Goal: Task Accomplishment & Management: Manage account settings

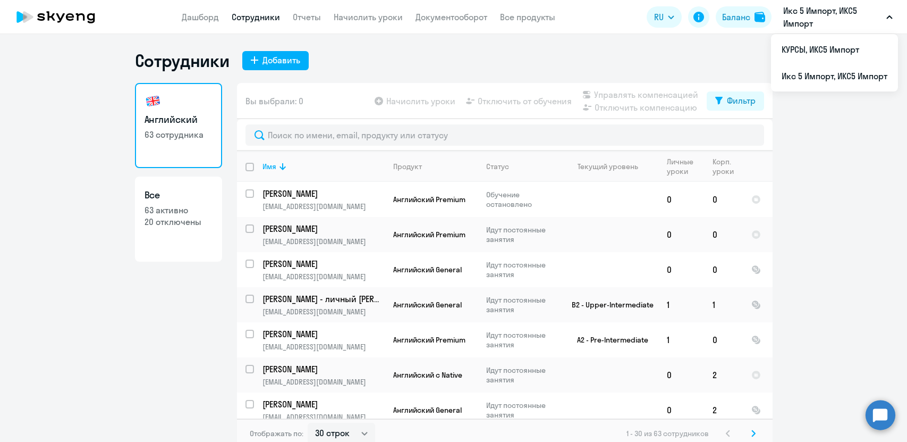
select select "30"
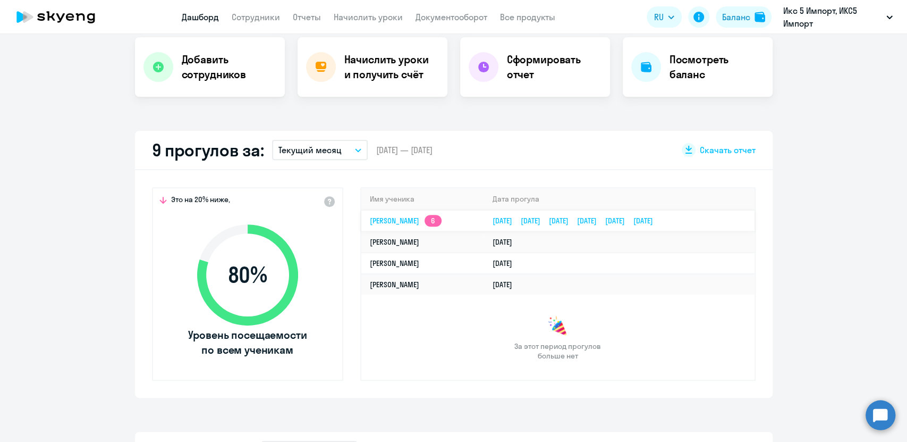
scroll to position [236, 0]
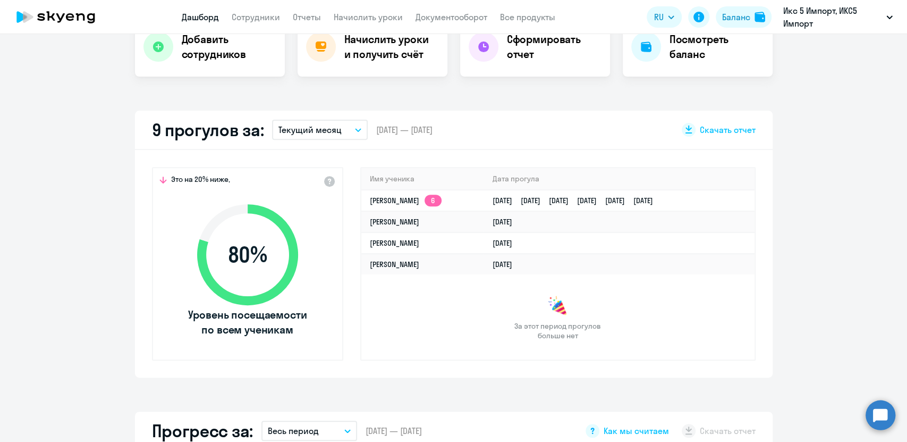
select select "30"
click at [433, 202] on app-skyeng-badge "6" at bounding box center [433, 201] width 17 height 12
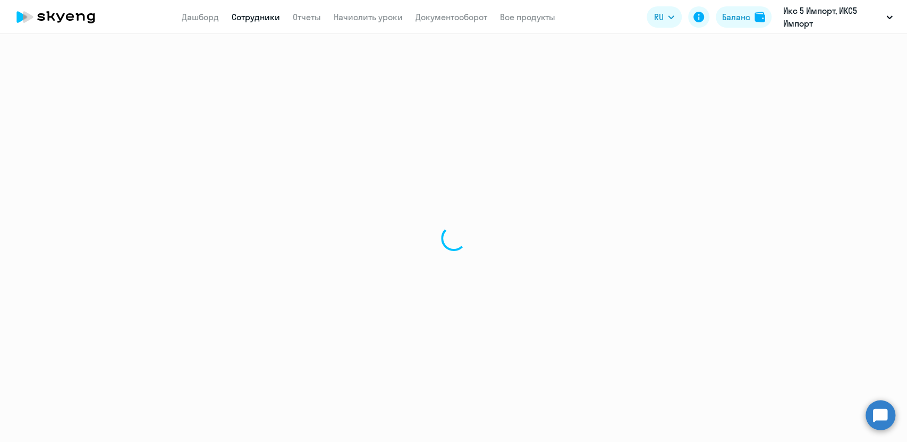
select select "english"
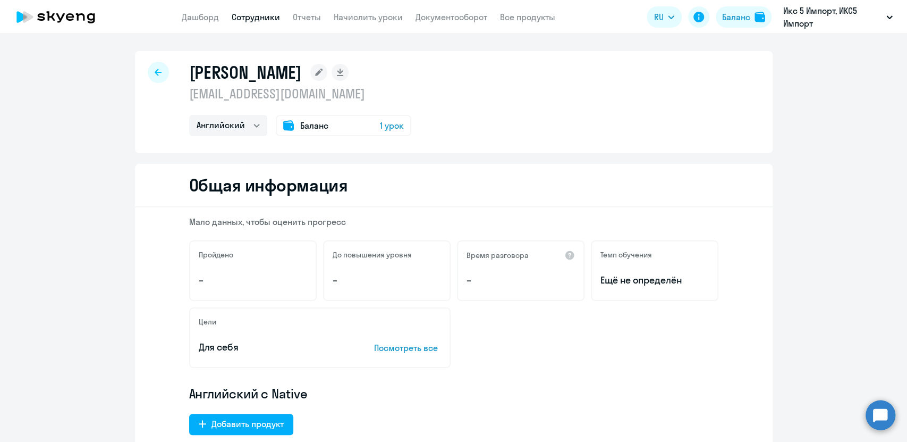
click at [142, 72] on div "Сафаров Михаил msafarov@x5.ru Английский Баланс 1 урок" at bounding box center [454, 102] width 638 height 102
click at [149, 70] on div at bounding box center [158, 72] width 21 height 21
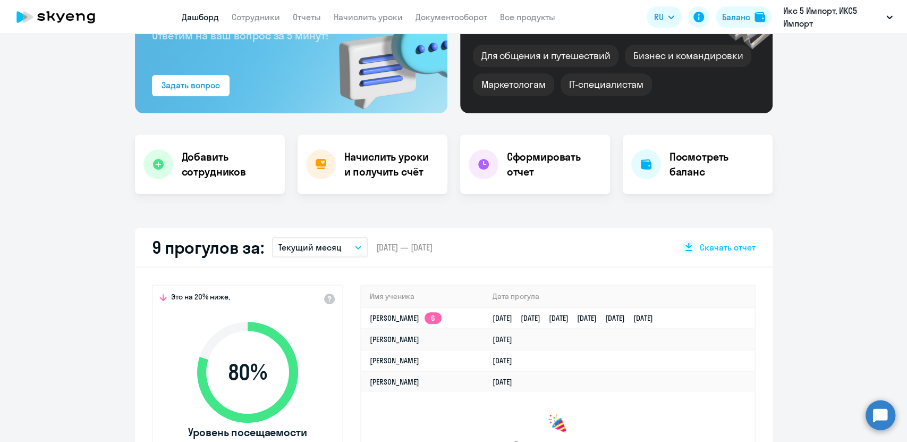
scroll to position [295, 0]
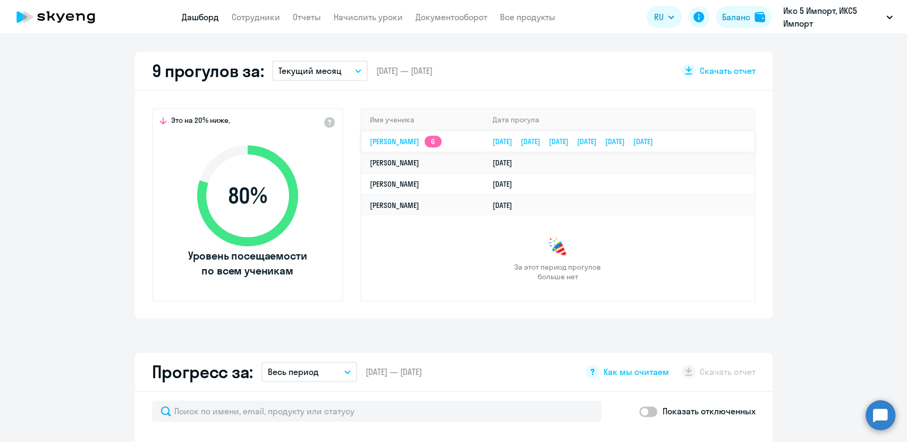
click at [423, 140] on link "Михаил Сафаров 6" at bounding box center [406, 142] width 72 height 10
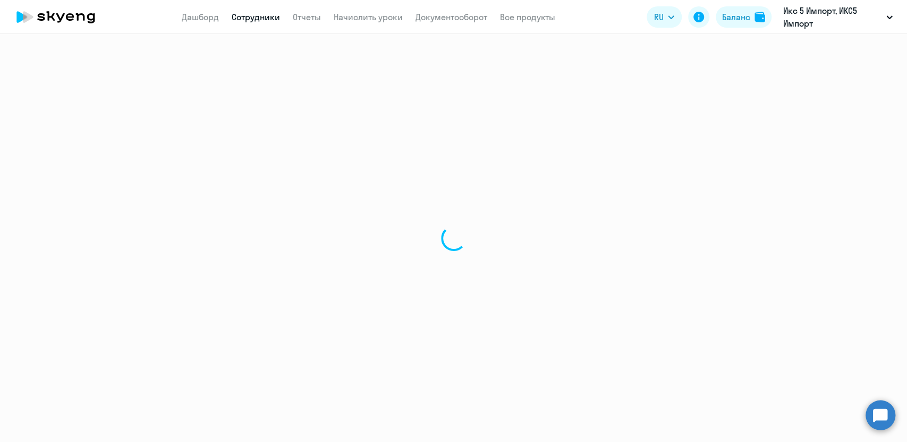
select select "english"
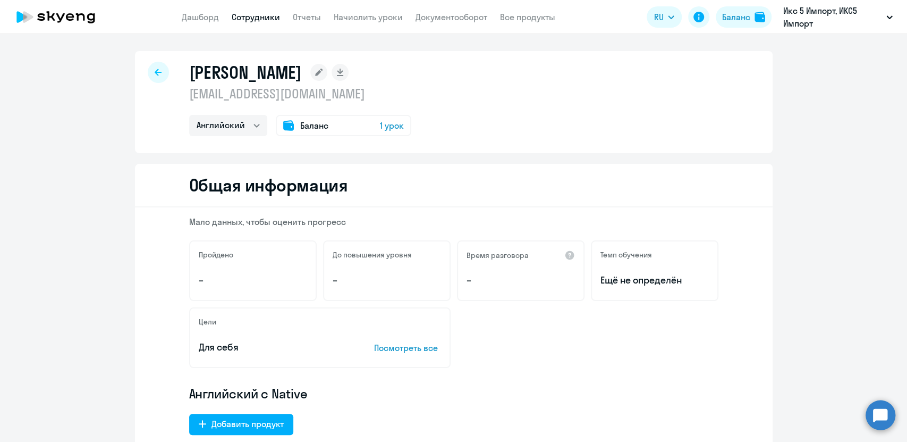
click at [306, 128] on span "Баланс" at bounding box center [314, 125] width 28 height 13
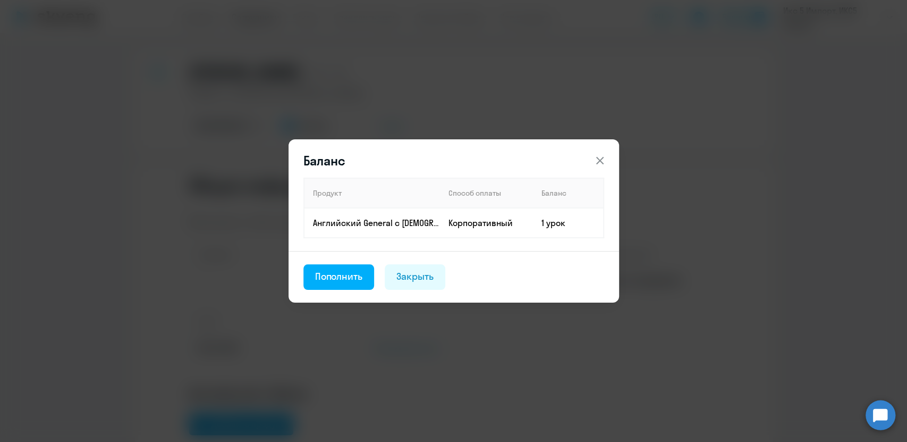
click at [609, 157] on button at bounding box center [600, 160] width 21 height 21
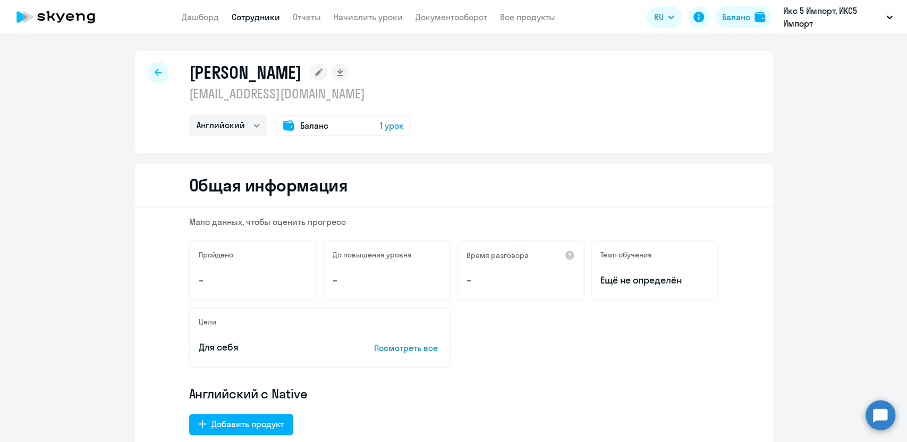
click at [583, 79] on div "Сафаров Михаил msafarov@x5.ru Английский Баланс 1 урок" at bounding box center [454, 102] width 638 height 102
click at [194, 20] on link "Дашборд" at bounding box center [200, 17] width 37 height 11
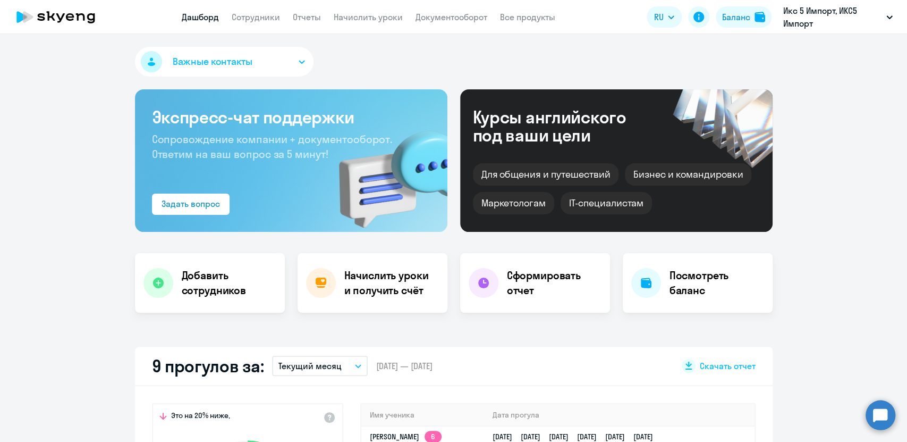
click at [257, 22] on app-menu-item-link "Сотрудники" at bounding box center [256, 17] width 48 height 13
click at [257, 19] on link "Сотрудники" at bounding box center [256, 17] width 48 height 11
select select "30"
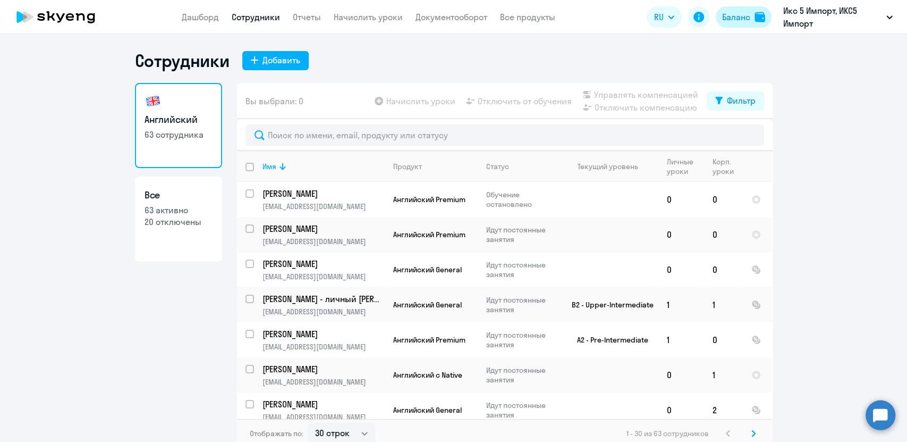
click at [736, 11] on div "Баланс" at bounding box center [736, 17] width 28 height 13
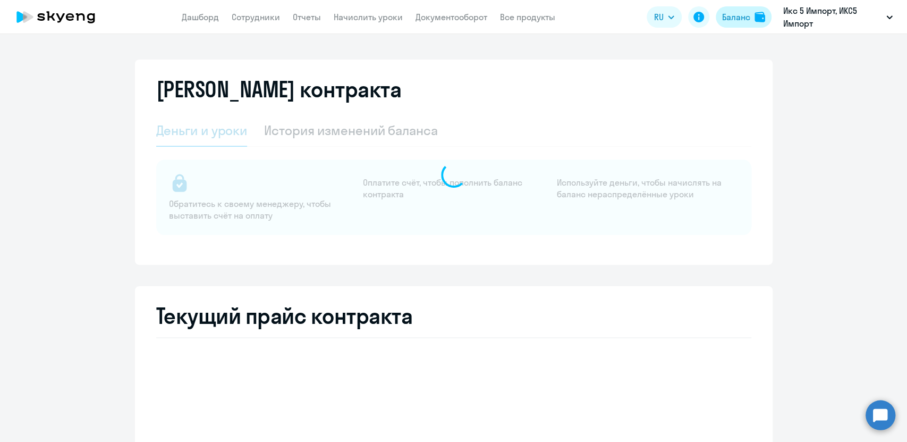
select select "english_adult_not_native_speaker"
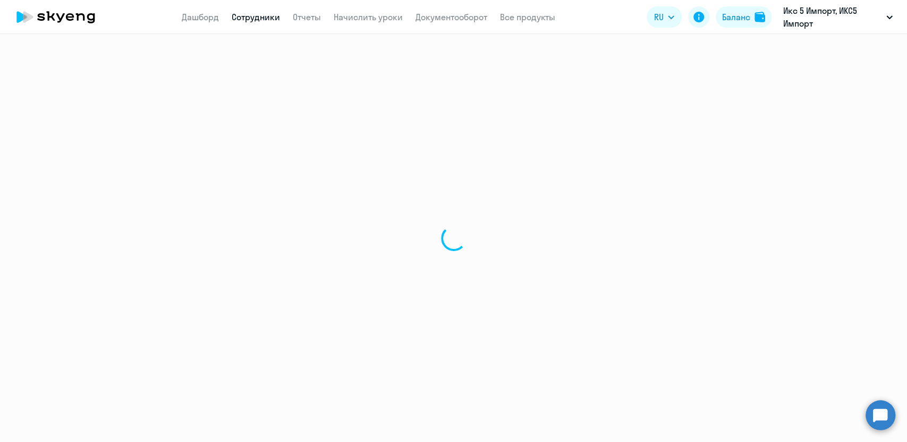
select select "30"
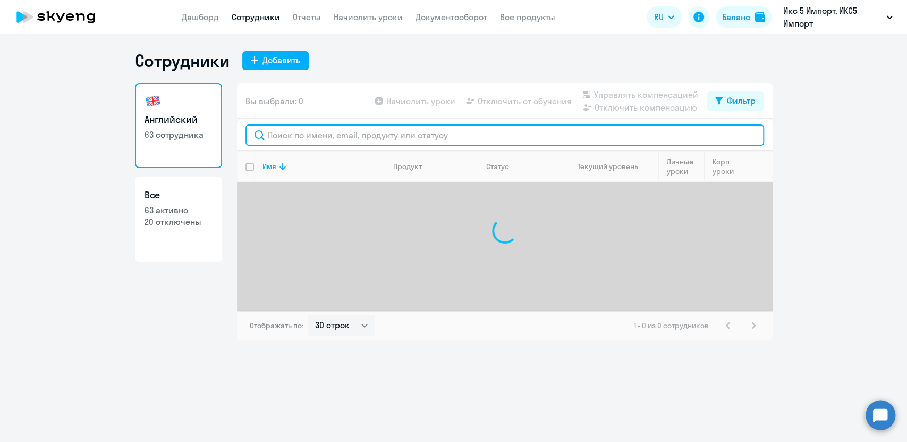
click at [274, 133] on input "text" at bounding box center [505, 134] width 519 height 21
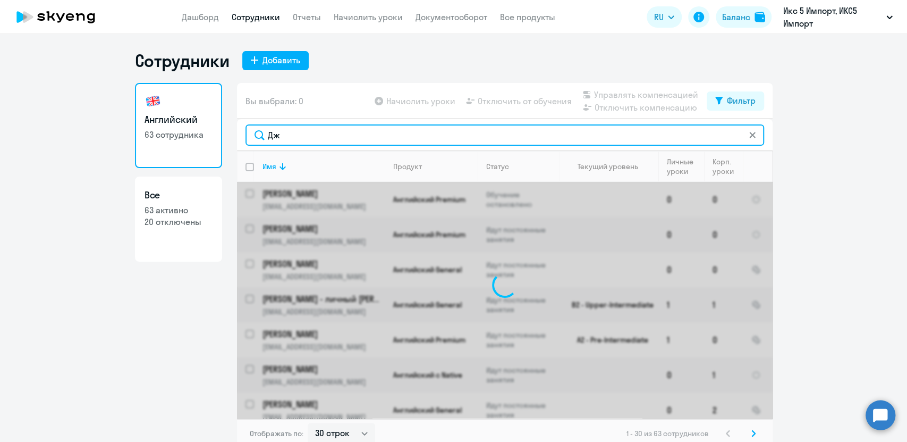
type input "Д"
type input "[PERSON_NAME]"
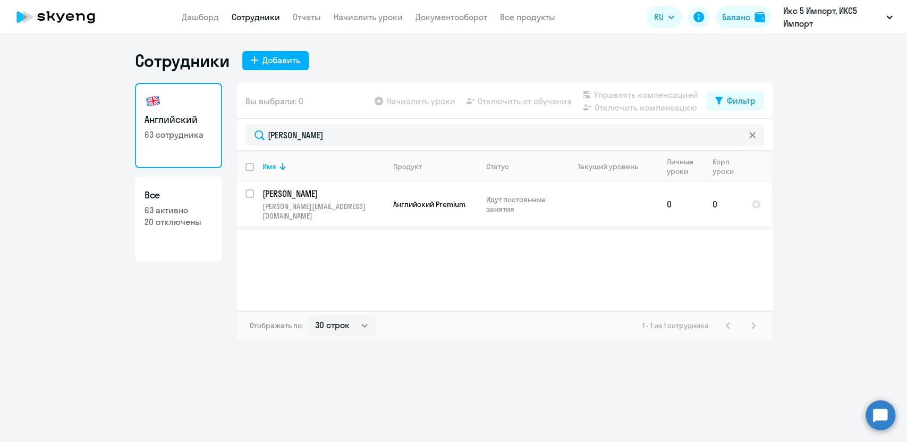
click at [502, 204] on p "Идут постоянные занятия" at bounding box center [522, 204] width 73 height 19
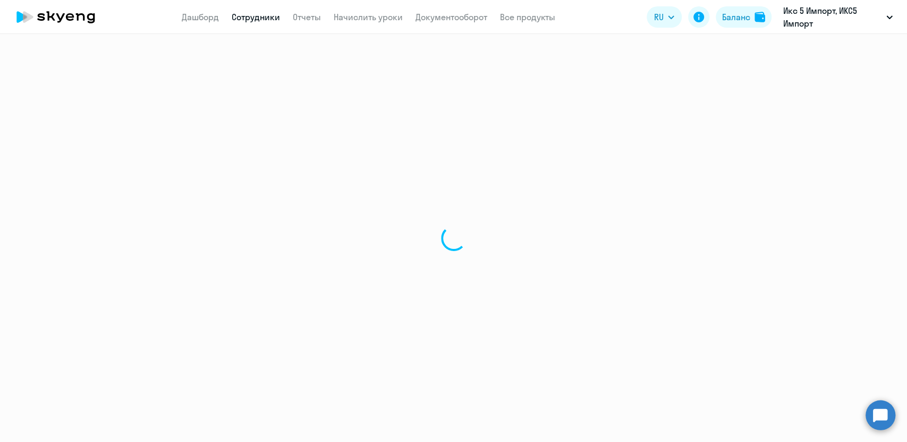
select select "english"
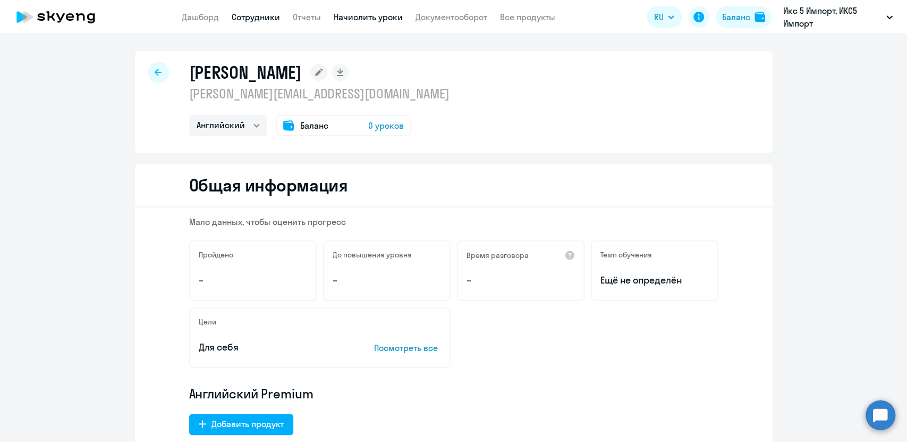
click at [358, 20] on link "Начислить уроки" at bounding box center [368, 17] width 69 height 11
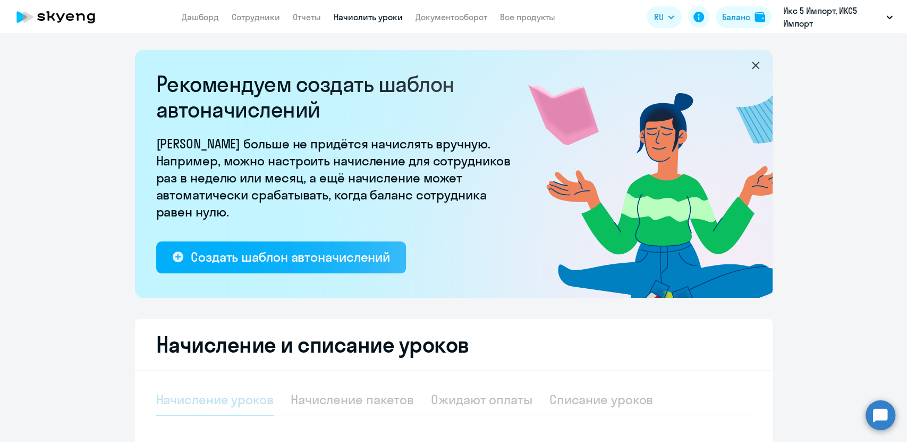
select select "10"
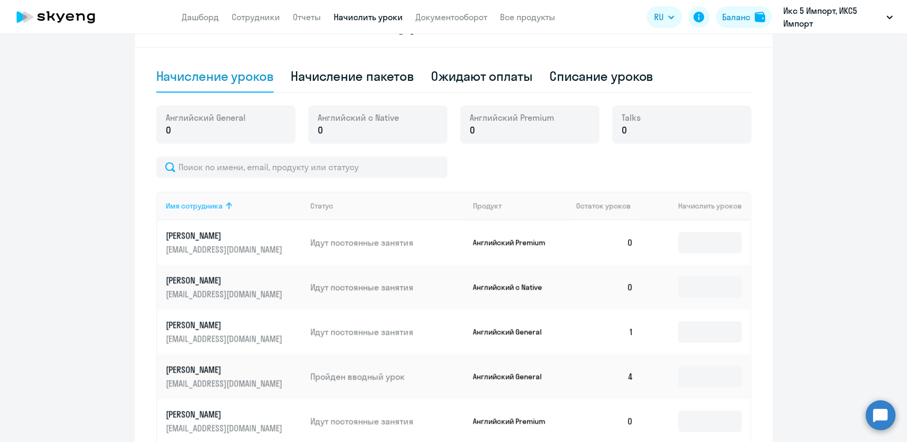
scroll to position [236, 0]
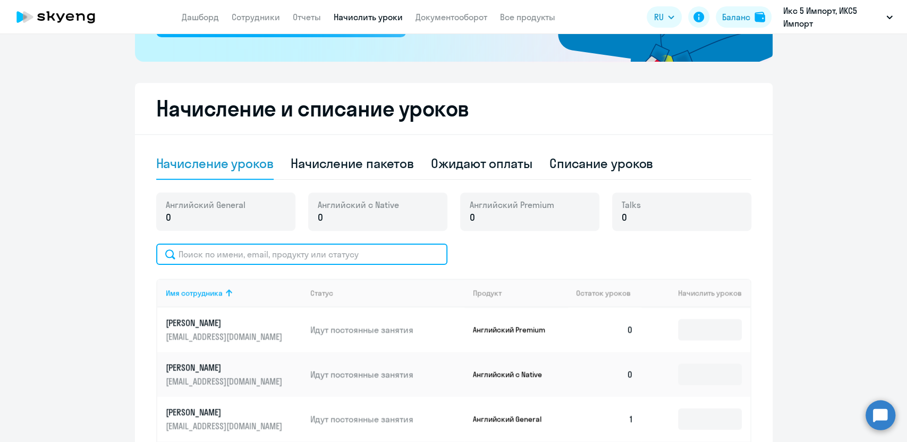
click at [241, 251] on input "text" at bounding box center [301, 253] width 291 height 21
type input "Л"
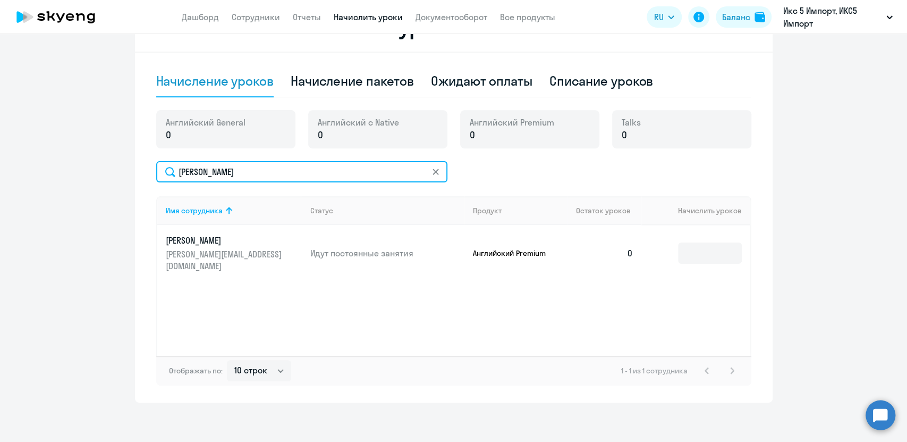
scroll to position [322, 0]
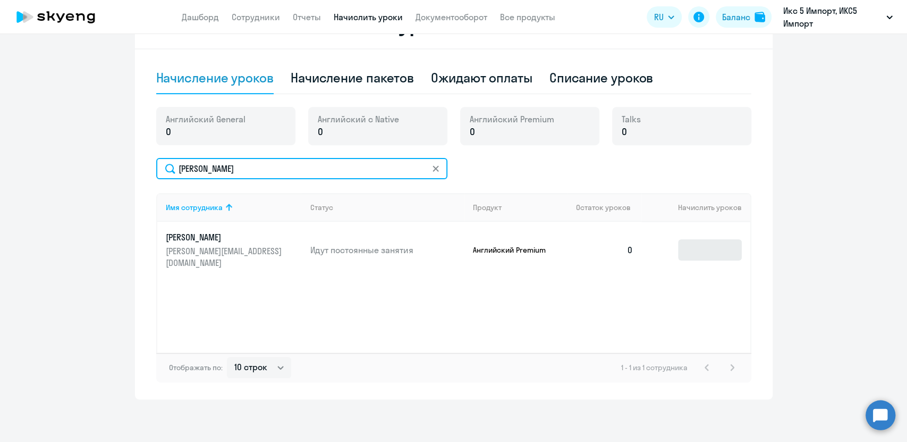
type input "[PERSON_NAME]"
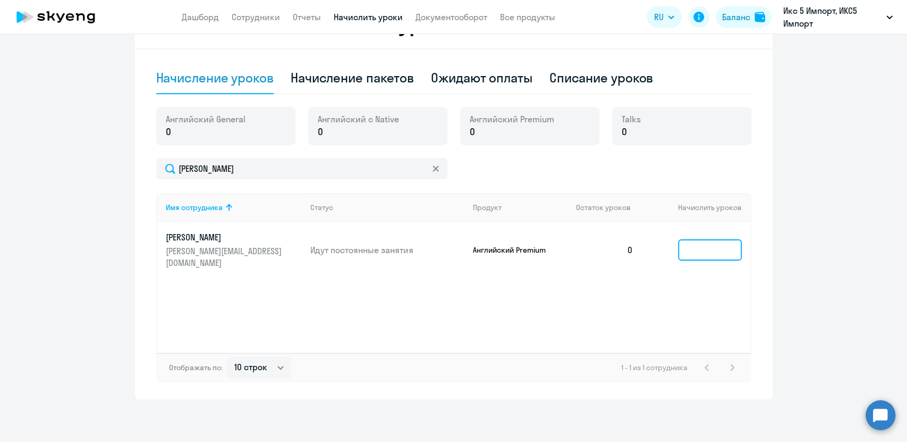
click at [684, 243] on input at bounding box center [710, 249] width 64 height 21
click at [317, 73] on div "Начисление пакетов" at bounding box center [352, 77] width 123 height 17
select select "10"
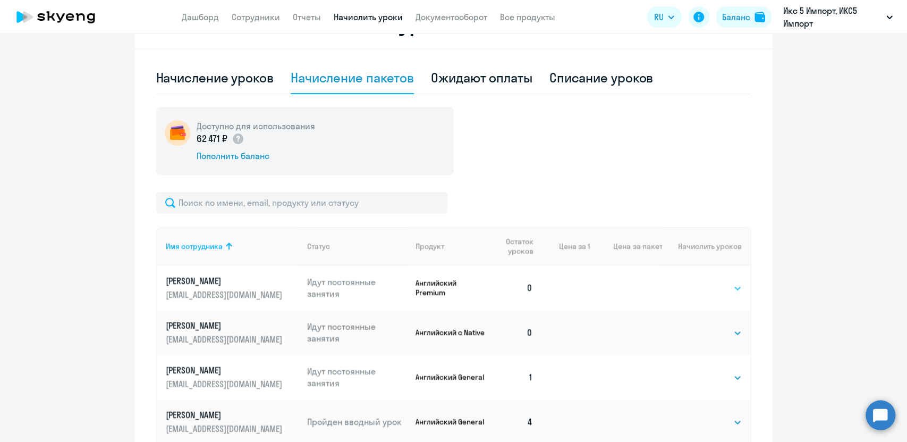
click at [699, 293] on select "Выбрать 4 8 16 32 64" at bounding box center [721, 288] width 44 height 13
drag, startPoint x: 835, startPoint y: 220, endPoint x: 594, endPoint y: 149, distance: 251.1
click at [835, 220] on ng-component "Рекомендуем создать шаблон автоначислений Уроки больше не придётся начислять вр…" at bounding box center [453, 243] width 907 height 1030
click at [234, 74] on div "Начисление уроков" at bounding box center [214, 77] width 117 height 17
select select "10"
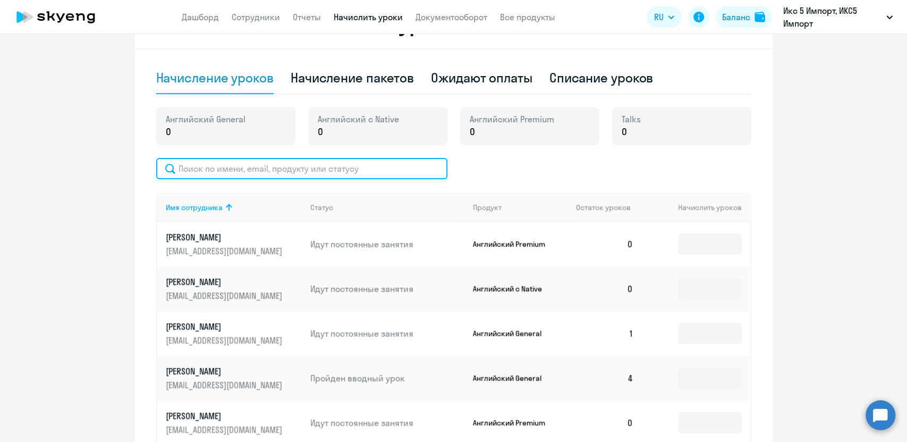
click at [250, 170] on input "text" at bounding box center [301, 168] width 291 height 21
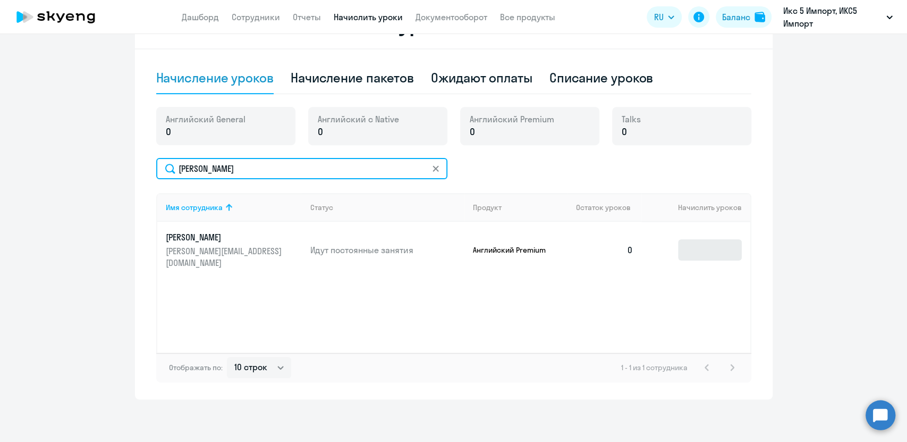
type input "[PERSON_NAME]"
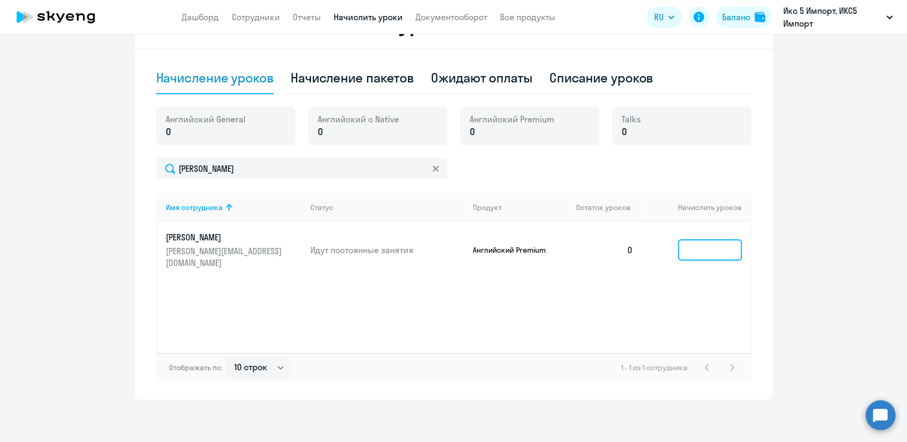
click at [701, 242] on input at bounding box center [710, 249] width 64 height 21
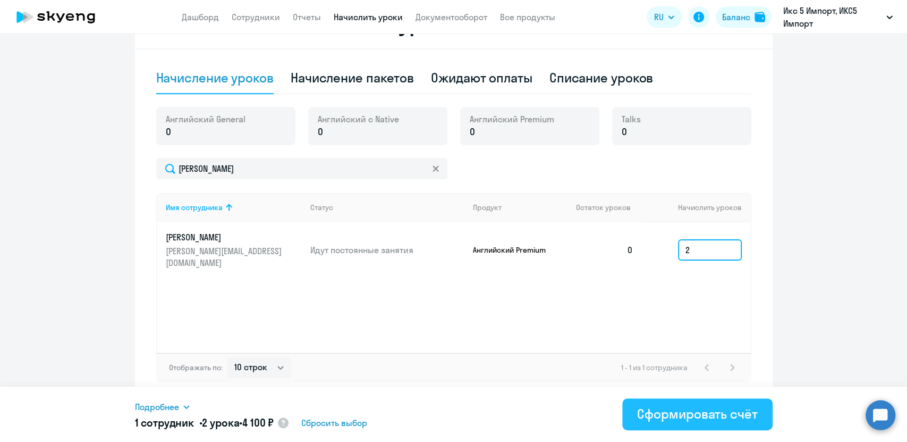
type input "2"
click at [724, 406] on div "Сформировать счёт" at bounding box center [697, 413] width 120 height 17
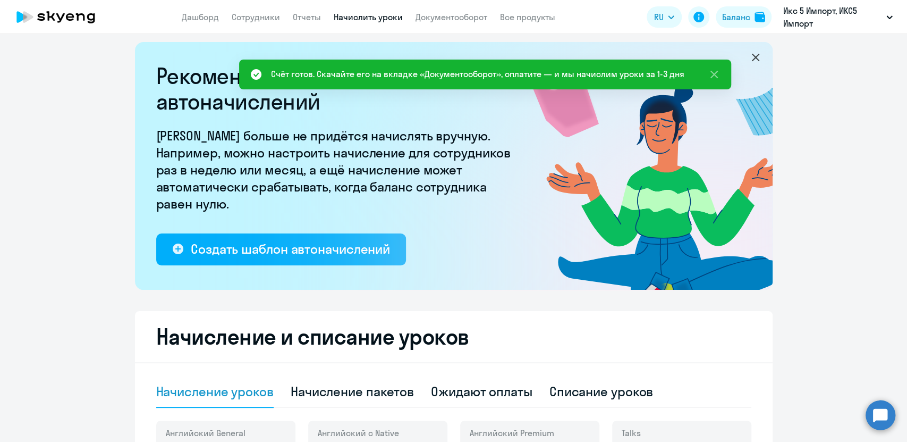
scroll to position [0, 0]
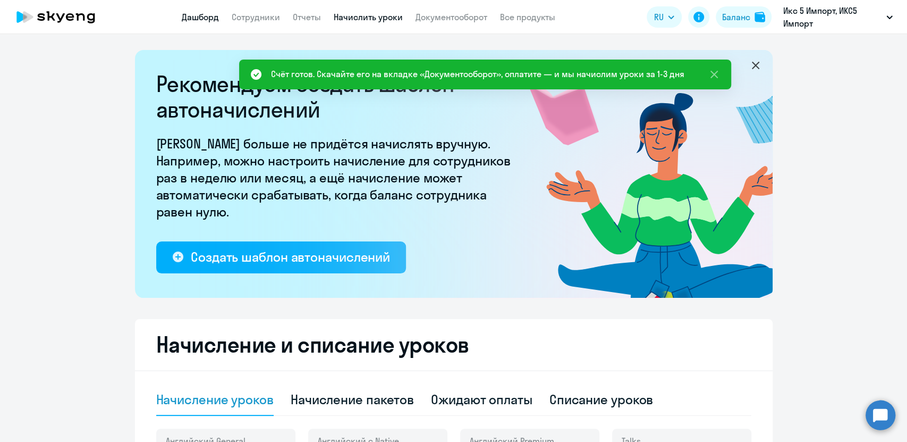
click at [202, 18] on link "Дашборд" at bounding box center [200, 17] width 37 height 11
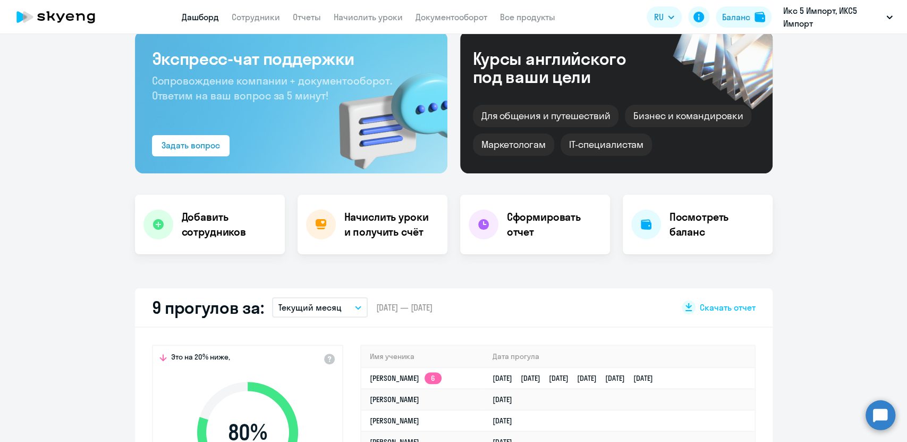
scroll to position [177, 0]
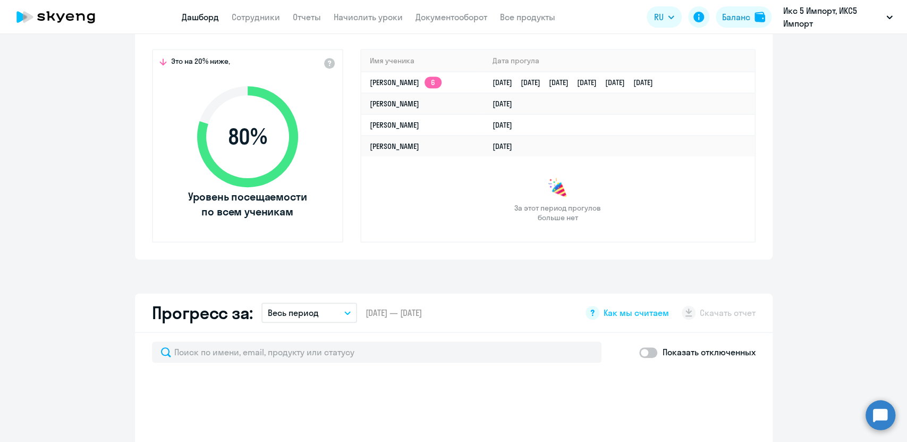
select select "30"
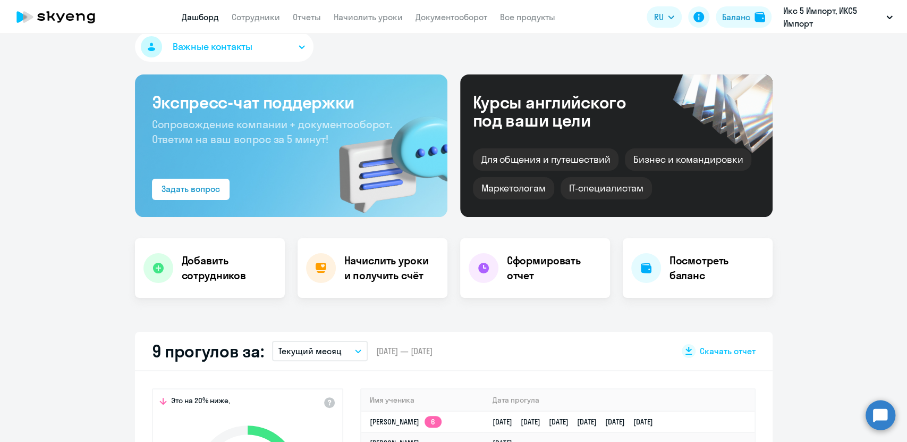
scroll to position [0, 0]
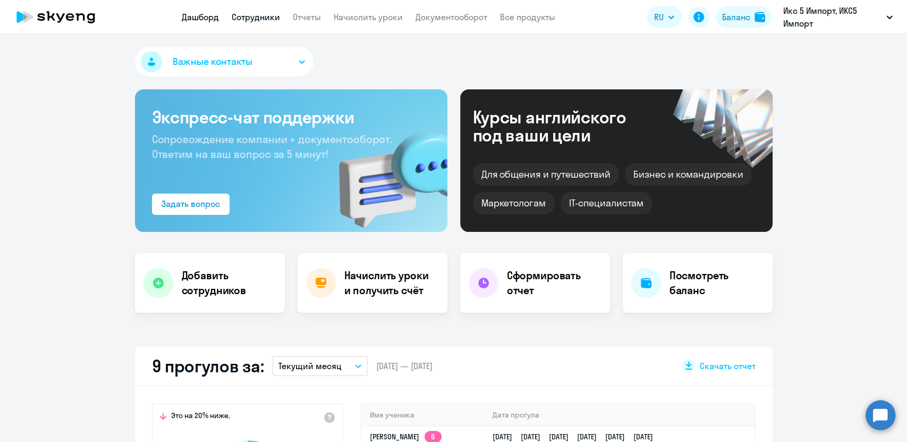
click at [241, 17] on link "Сотрудники" at bounding box center [256, 17] width 48 height 11
select select "30"
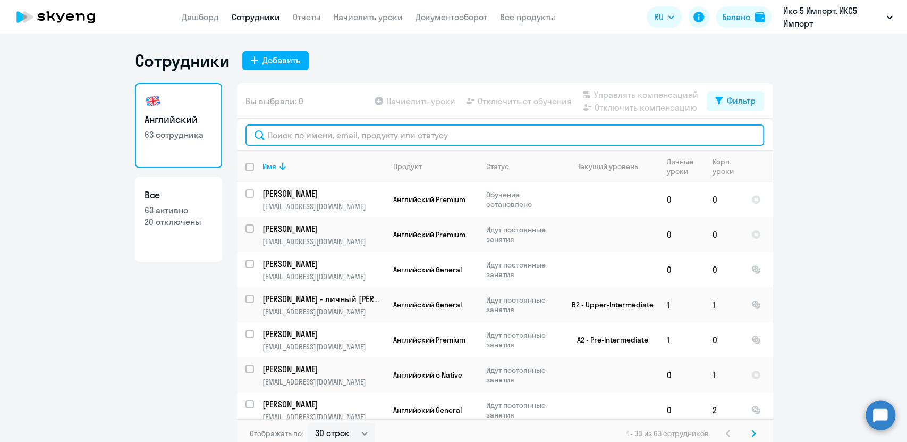
click at [345, 133] on input "text" at bounding box center [505, 134] width 519 height 21
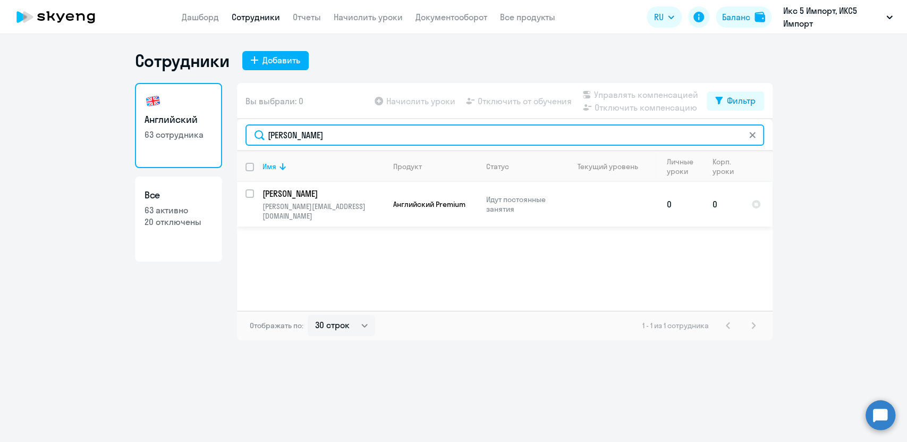
type input "[PERSON_NAME]"
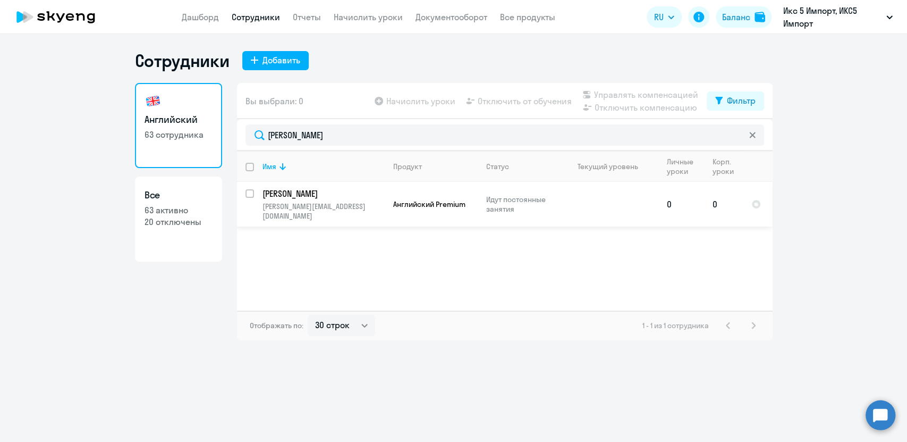
click at [441, 205] on td "Английский Premium" at bounding box center [431, 204] width 93 height 45
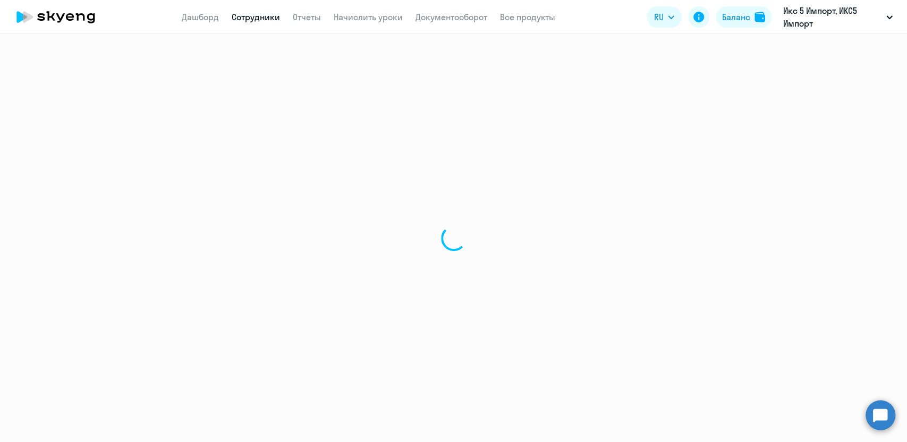
select select "english"
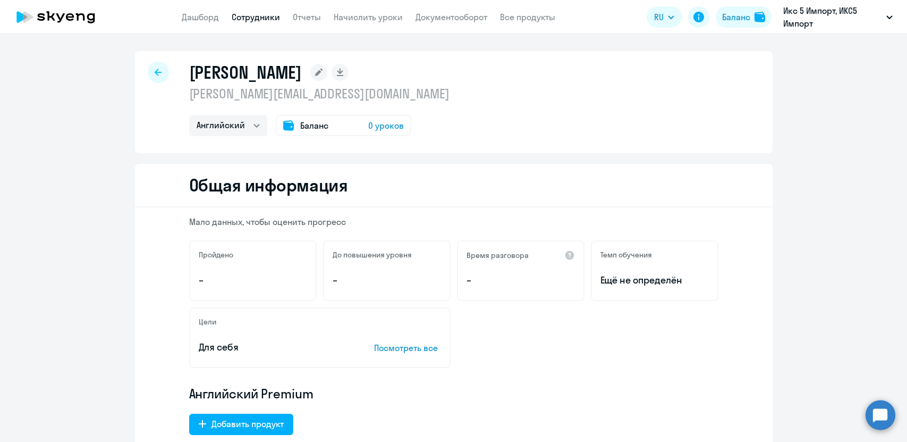
select select "english"
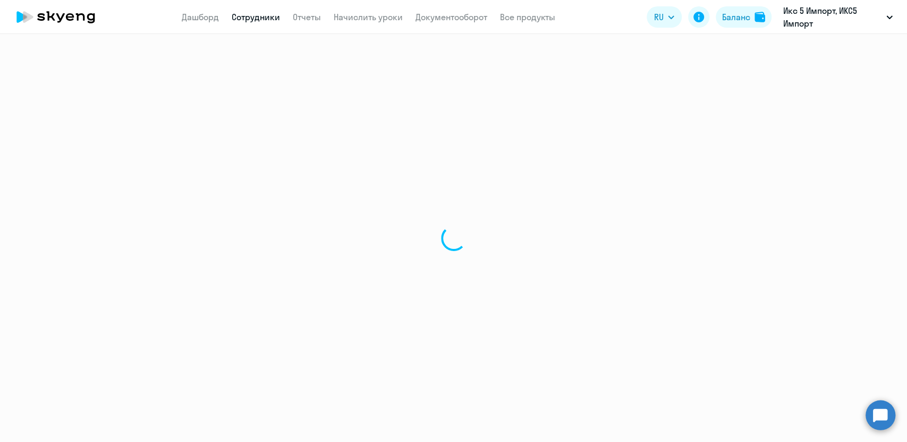
select select "30"
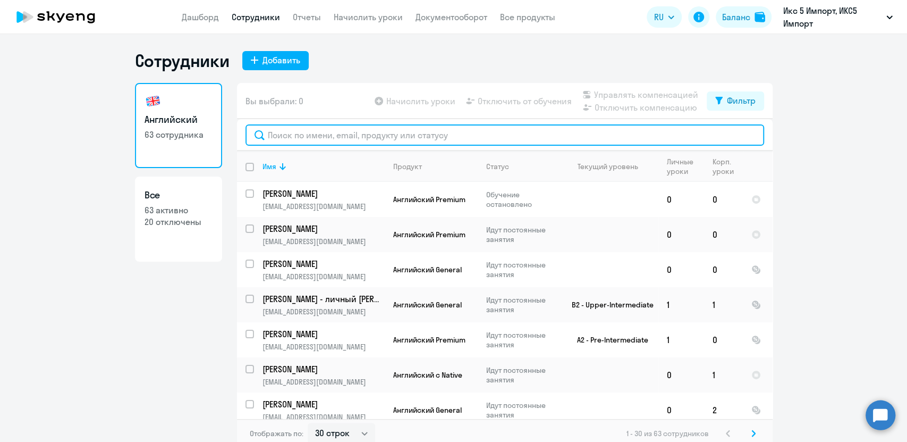
click at [357, 138] on input "text" at bounding box center [505, 134] width 519 height 21
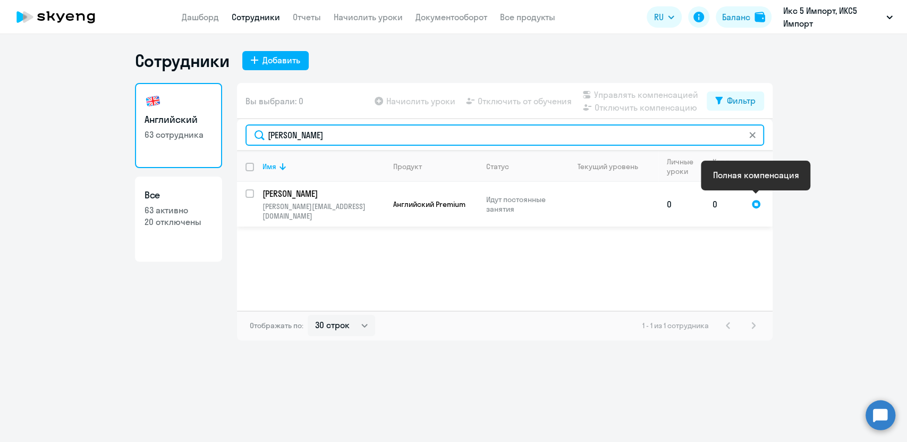
type input "[PERSON_NAME]"
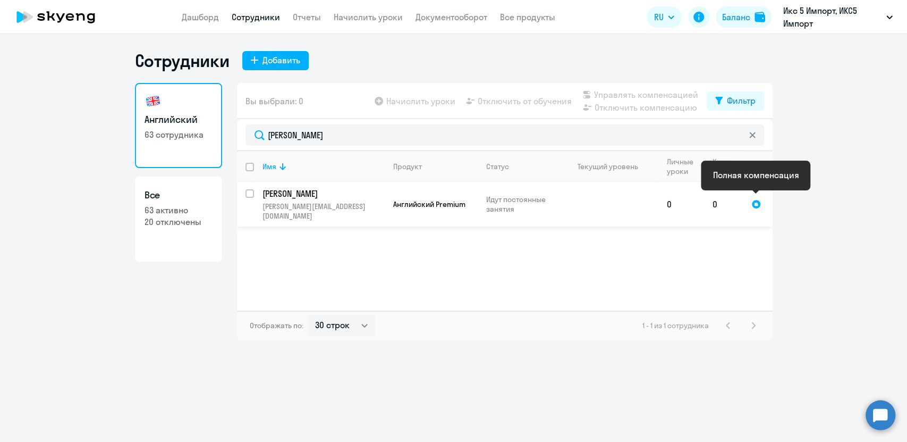
click at [757, 200] on div at bounding box center [757, 204] width 10 height 10
select select "english"
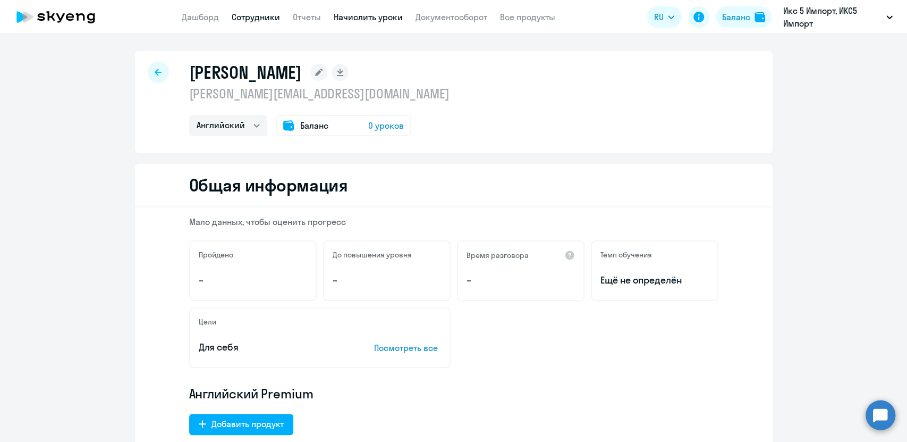
click at [356, 21] on link "Начислить уроки" at bounding box center [368, 17] width 69 height 11
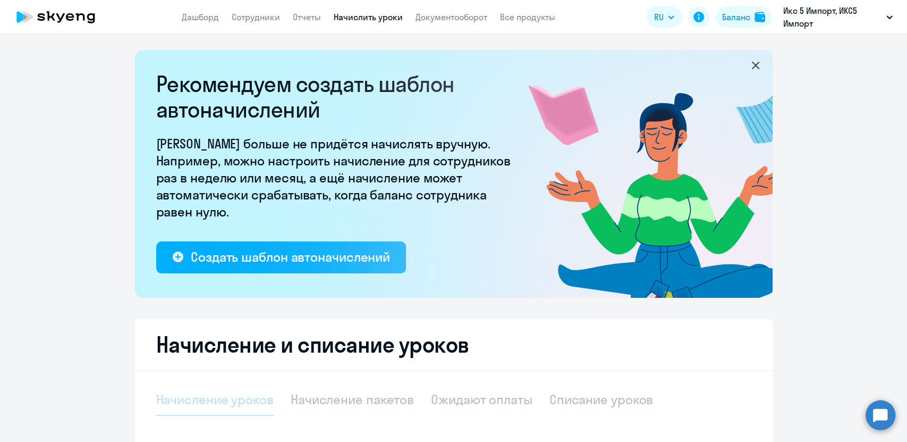
select select "10"
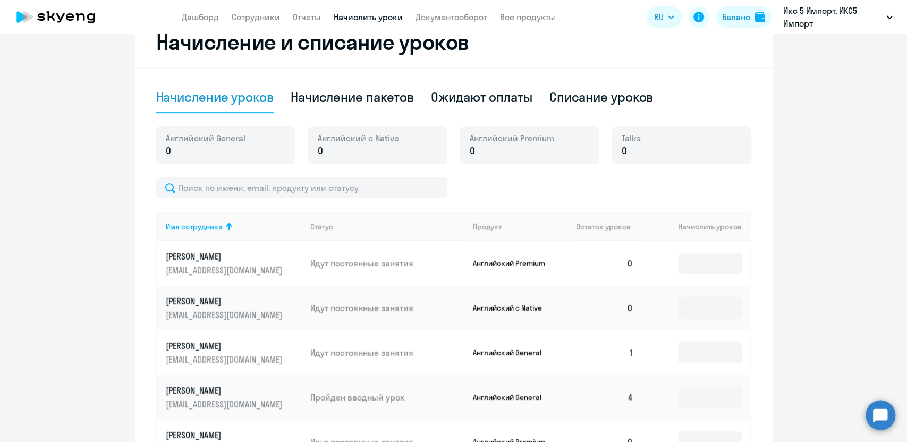
scroll to position [236, 0]
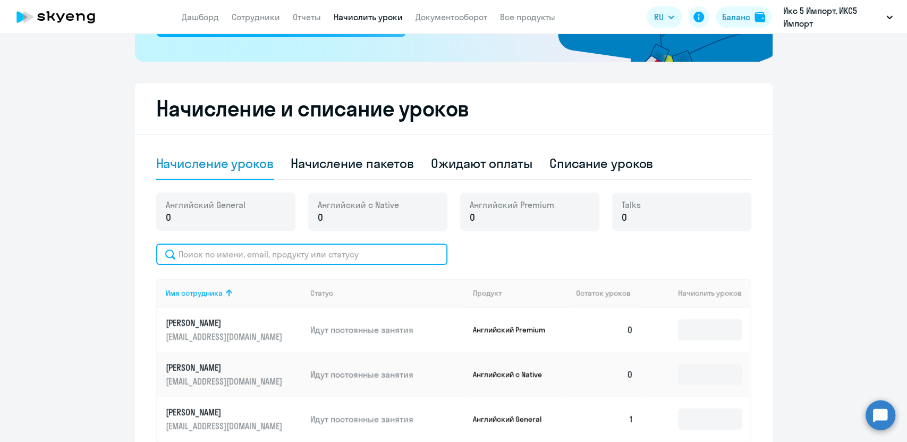
click at [200, 250] on input "text" at bounding box center [301, 253] width 291 height 21
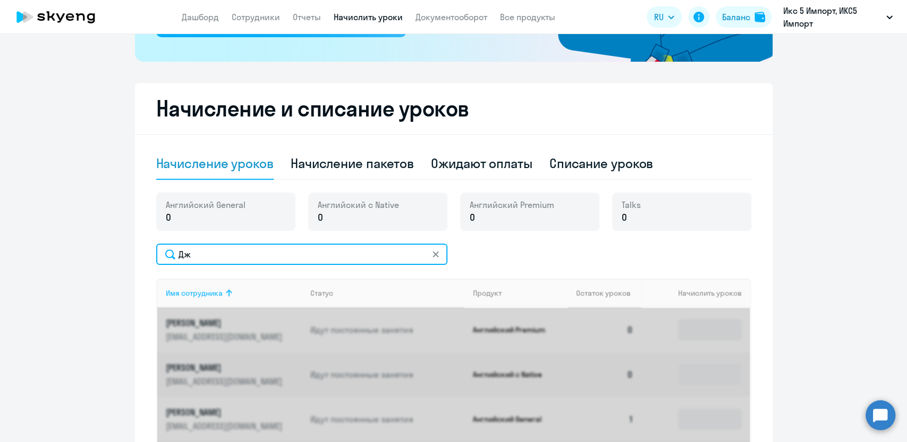
type input "Д"
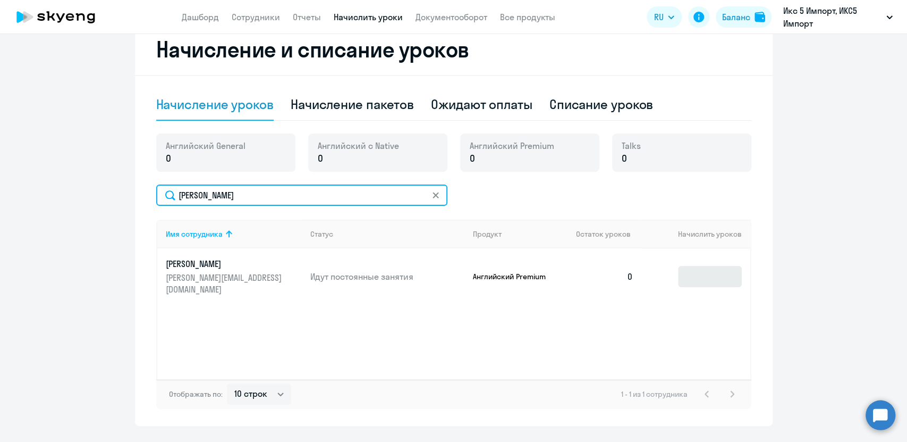
type input "[PERSON_NAME]"
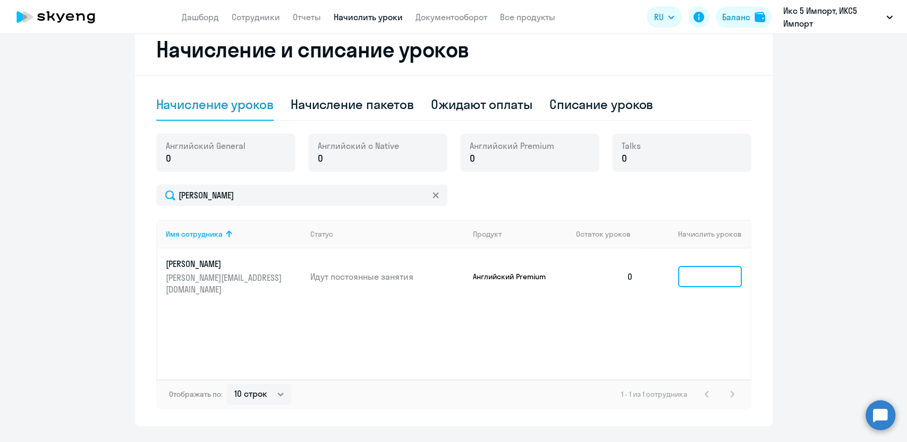
click at [701, 266] on input at bounding box center [710, 276] width 64 height 21
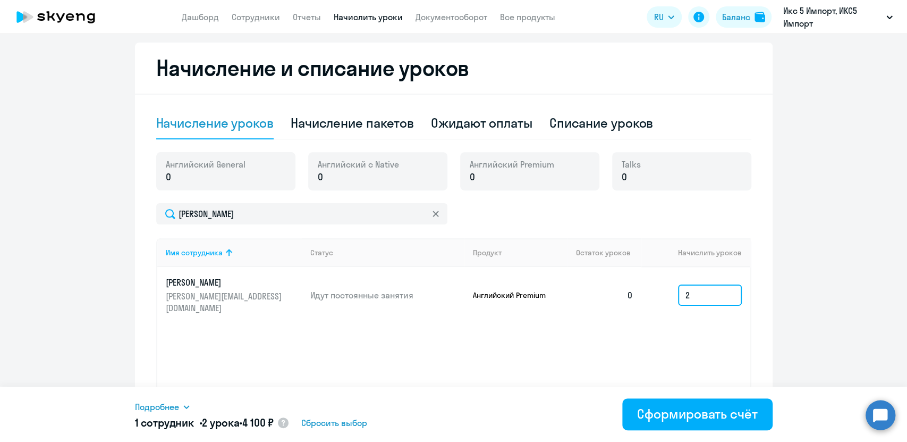
scroll to position [204, 0]
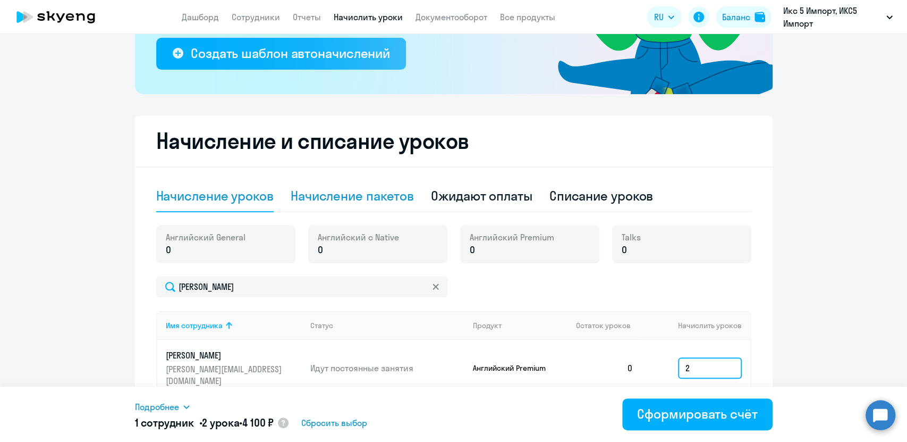
type input "2"
click at [374, 191] on div "Начисление пакетов" at bounding box center [352, 195] width 123 height 17
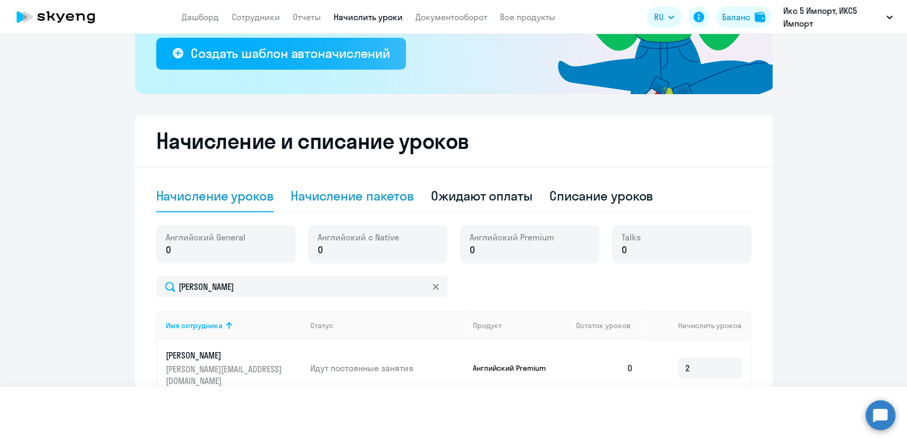
select select "10"
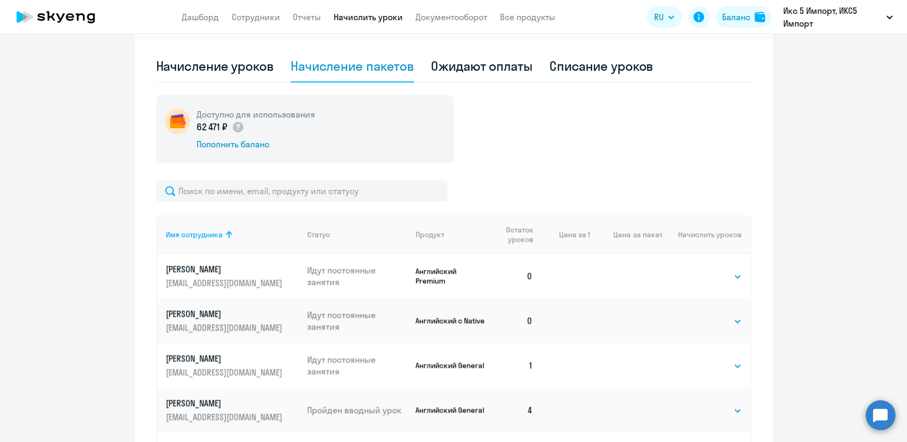
scroll to position [263, 0]
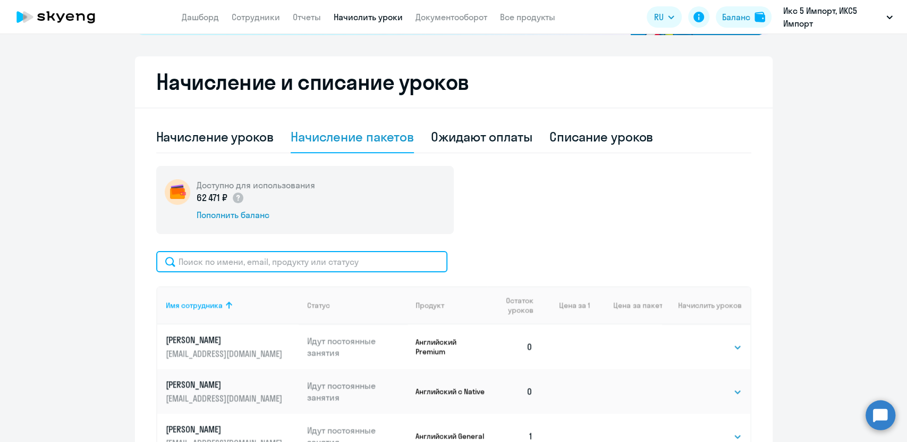
click at [236, 265] on input "text" at bounding box center [301, 261] width 291 height 21
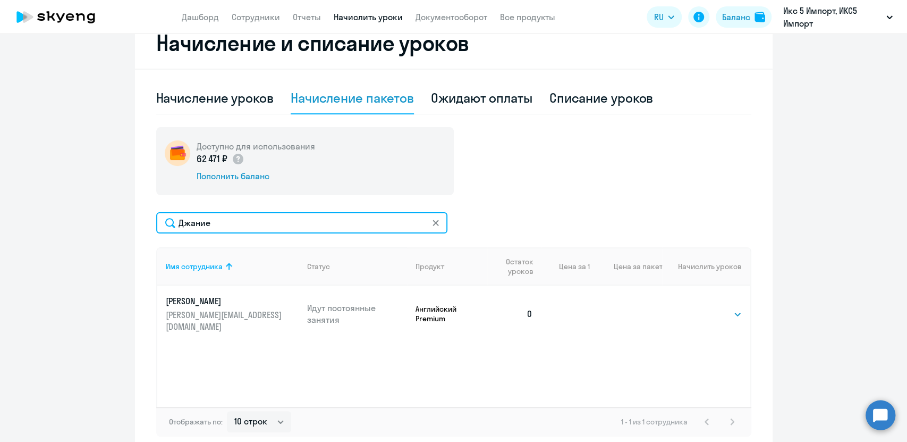
scroll to position [322, 0]
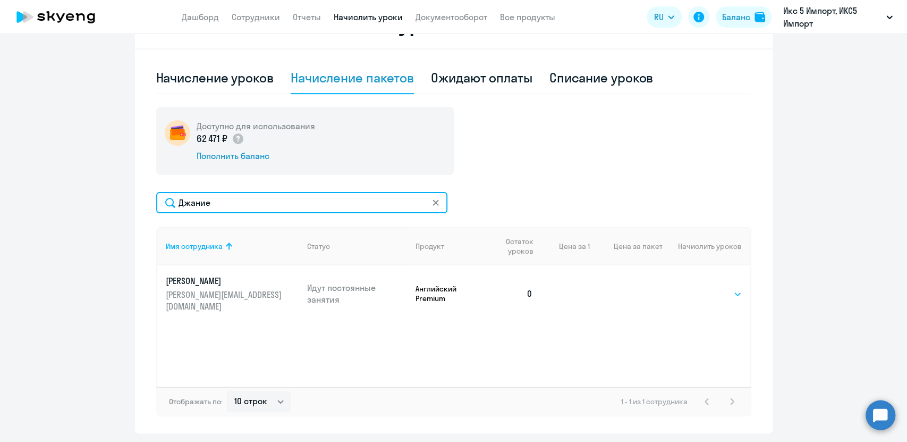
type input "Джание"
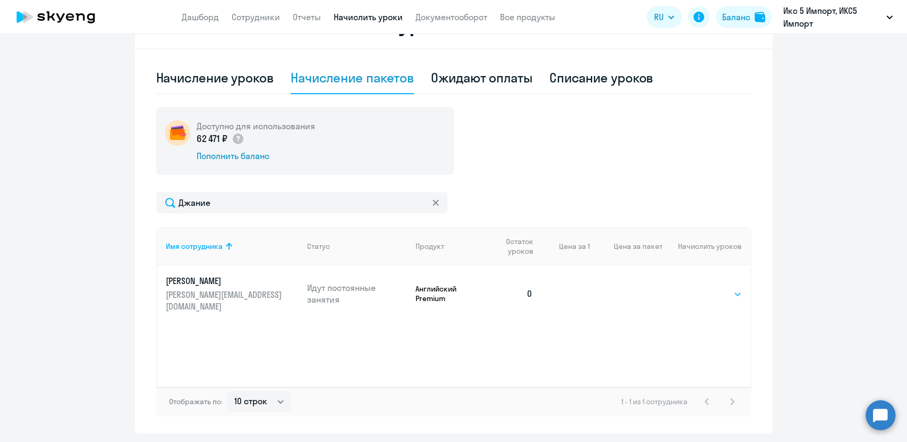
click at [727, 291] on select "Выбрать 4 8 16 32 64" at bounding box center [721, 294] width 44 height 13
select select "4"
click at [699, 288] on select "Выбрать 4 8 16 32 64" at bounding box center [721, 294] width 44 height 13
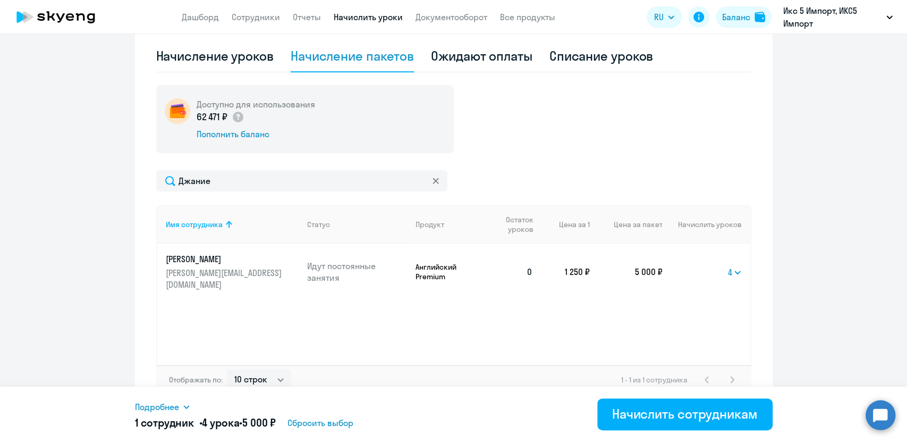
scroll to position [356, 0]
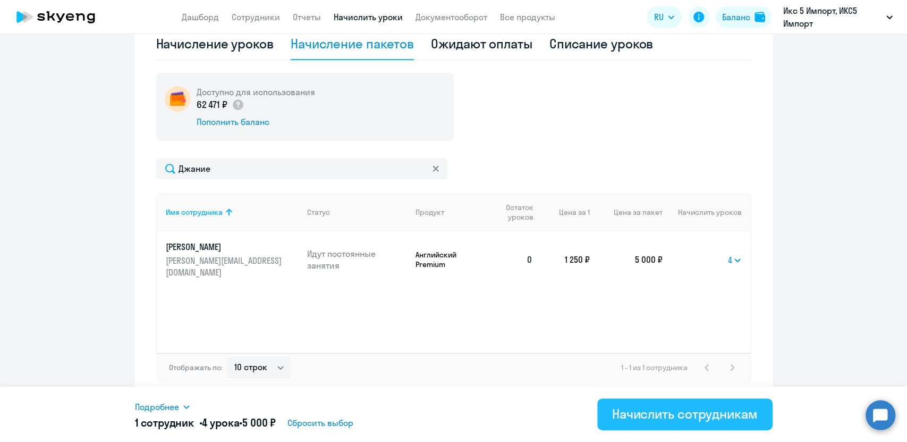
click at [683, 413] on div "Начислить сотрудникам" at bounding box center [685, 413] width 146 height 17
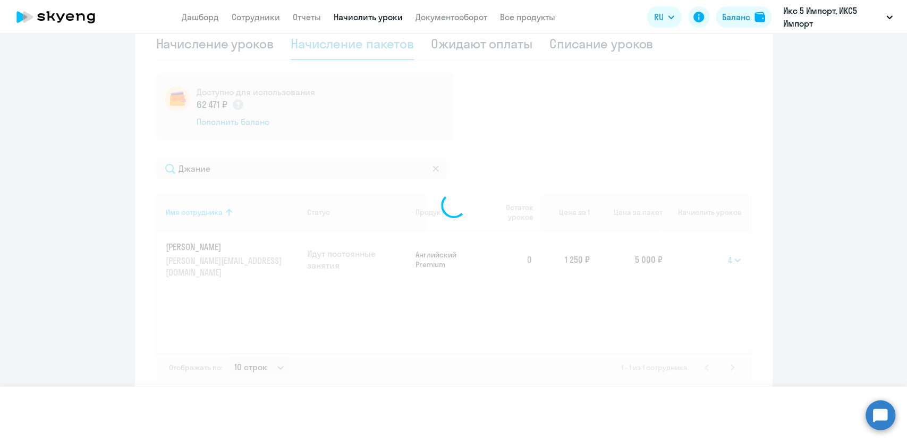
select select
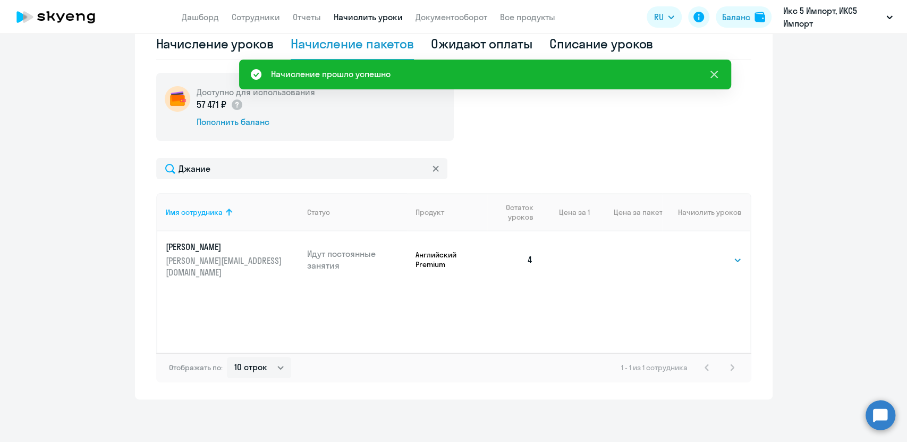
click at [712, 70] on icon at bounding box center [714, 74] width 13 height 13
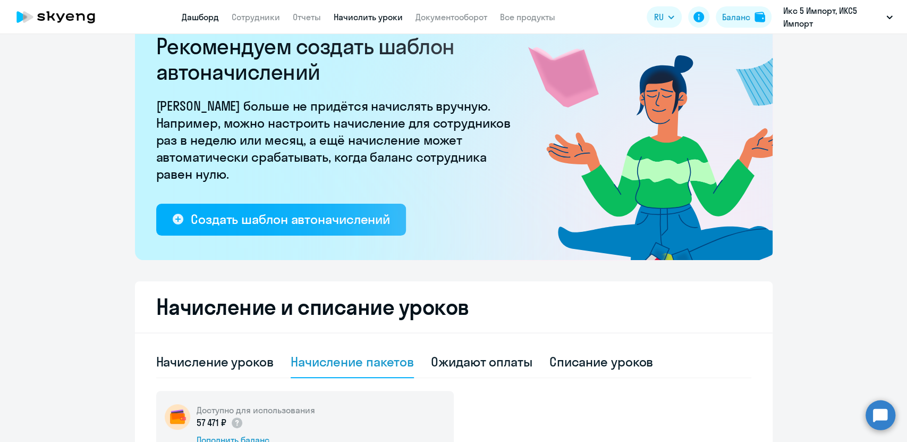
scroll to position [0, 0]
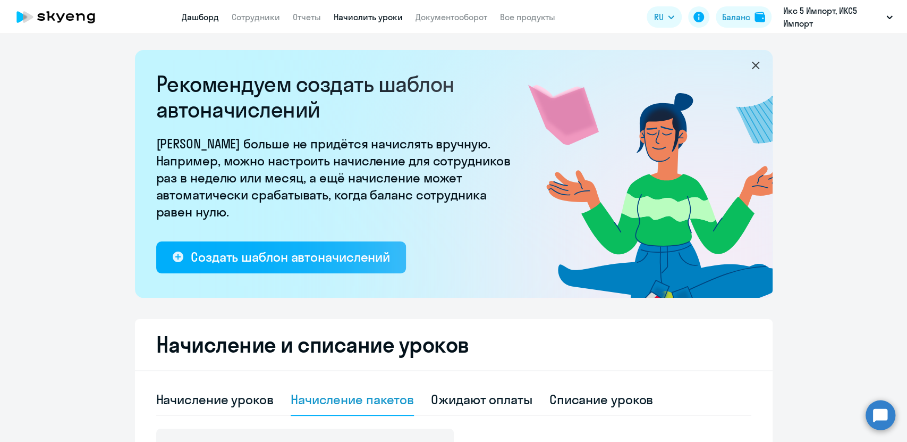
click at [204, 14] on link "Дашборд" at bounding box center [200, 17] width 37 height 11
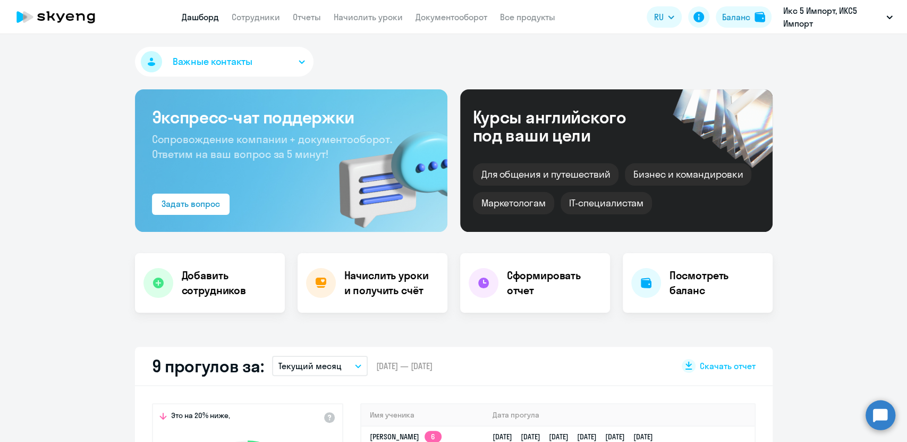
select select "30"
click at [364, 21] on link "Начислить уроки" at bounding box center [368, 17] width 69 height 11
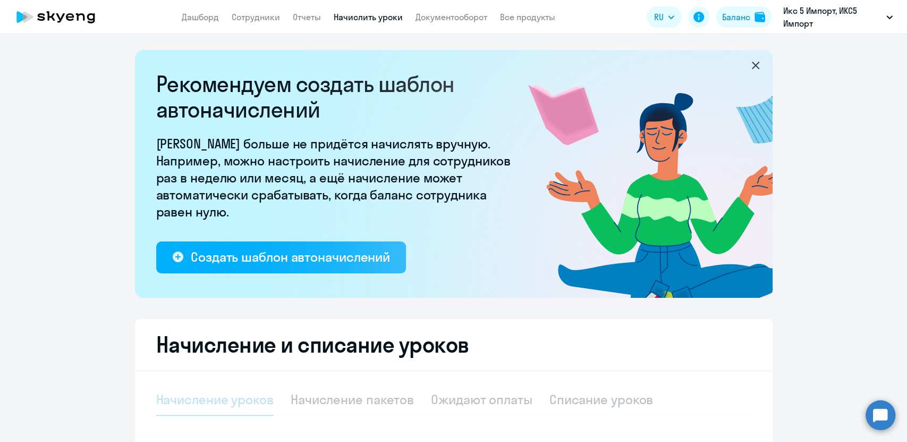
select select "10"
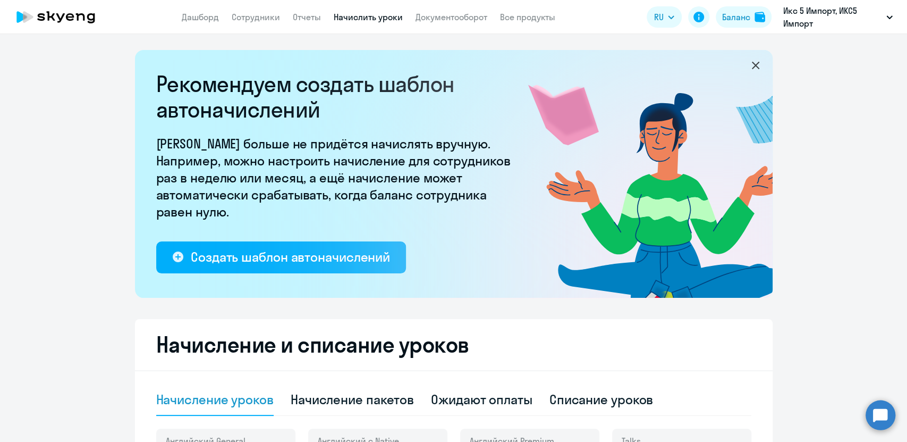
scroll to position [118, 0]
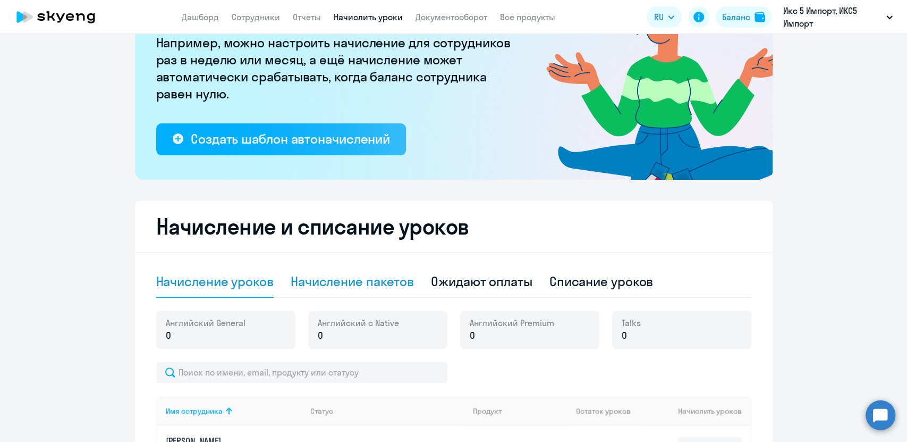
click at [326, 279] on div "Начисление пакетов" at bounding box center [352, 281] width 123 height 17
select select "10"
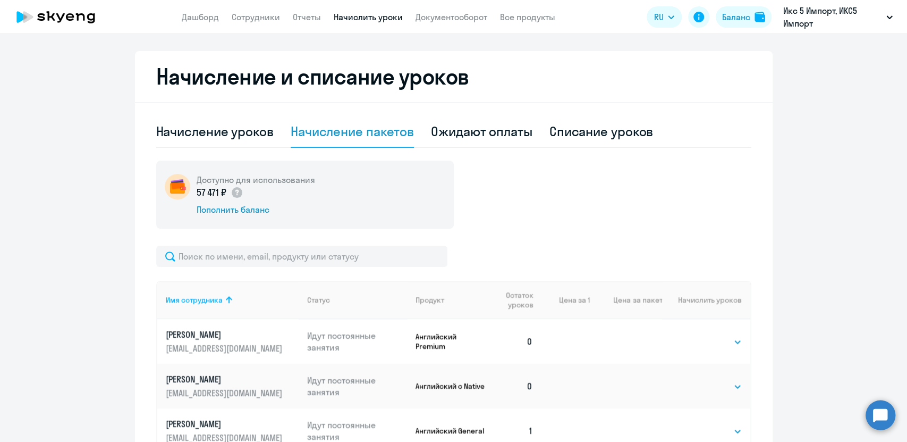
scroll to position [354, 0]
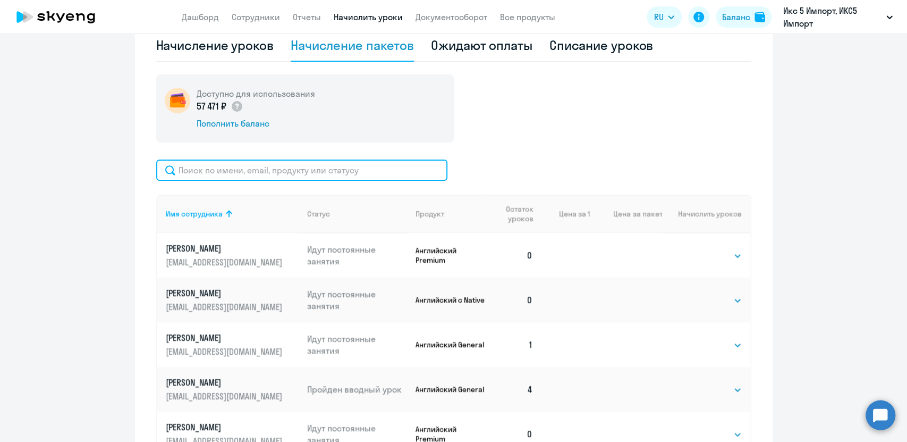
click at [203, 166] on input "text" at bounding box center [301, 169] width 291 height 21
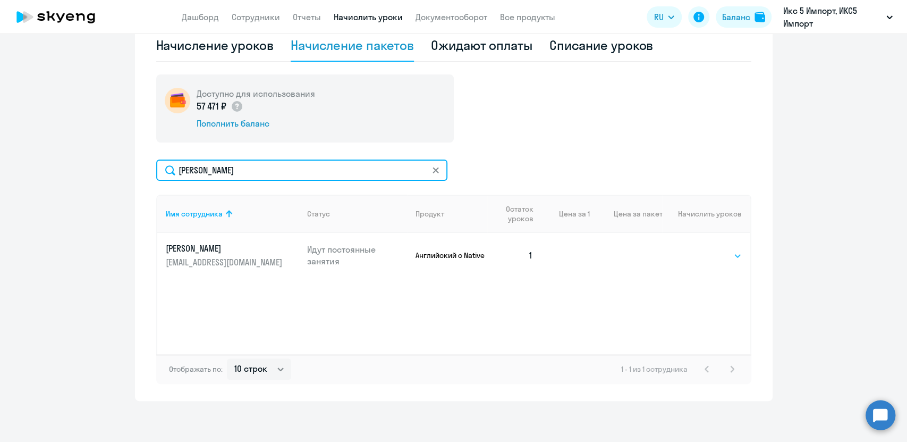
type input "[PERSON_NAME]"
click at [708, 253] on select "Выбрать 4 8 16 32 64" at bounding box center [721, 255] width 44 height 13
select select "4"
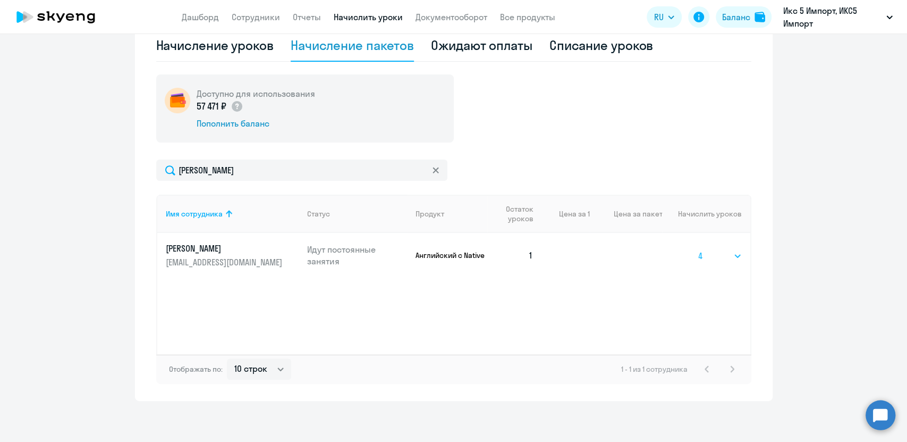
click at [699, 249] on select "Выбрать 4 8 16 32 64" at bounding box center [721, 255] width 44 height 13
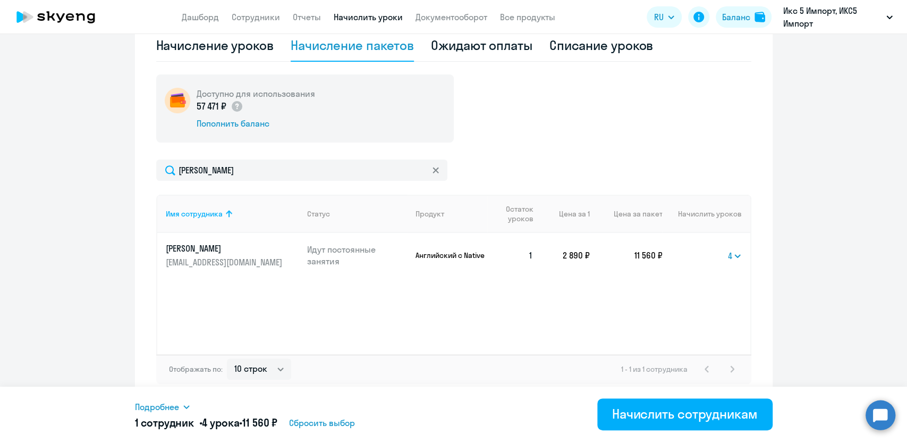
click at [171, 407] on span "Подробнее" at bounding box center [157, 406] width 44 height 13
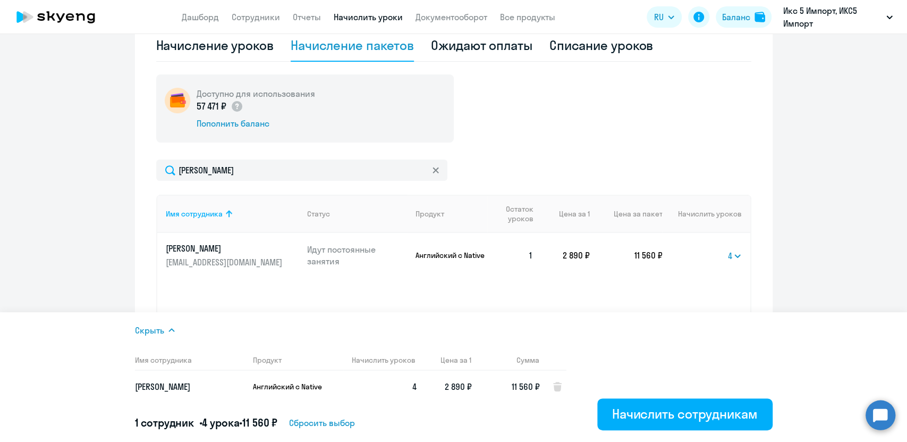
click at [590, 119] on div "Доступно для использования 57 471 ₽ Пополнить баланс" at bounding box center [453, 108] width 595 height 68
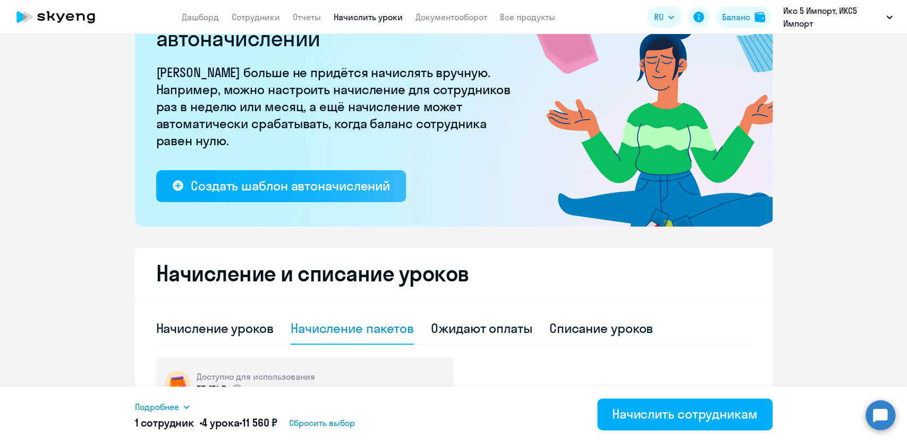
scroll to position [0, 0]
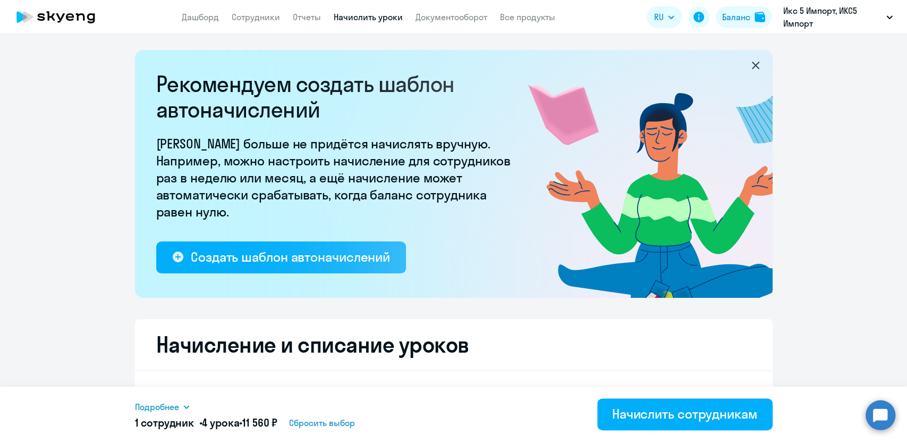
click at [838, 154] on ng-component "Рекомендуем создать шаблон автоначислений Уроки больше не придётся начислять вр…" at bounding box center [453, 402] width 907 height 705
